Goal: Task Accomplishment & Management: Manage account settings

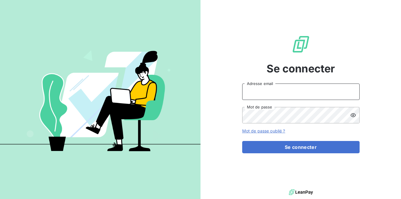
type input "omorlas@makinaoi.com"
click at [357, 116] on div at bounding box center [354, 115] width 9 height 16
click at [320, 145] on button "Se connecter" at bounding box center [301, 147] width 118 height 12
click at [320, 147] on button "Se connecter" at bounding box center [301, 147] width 118 height 12
